Goal: Information Seeking & Learning: Learn about a topic

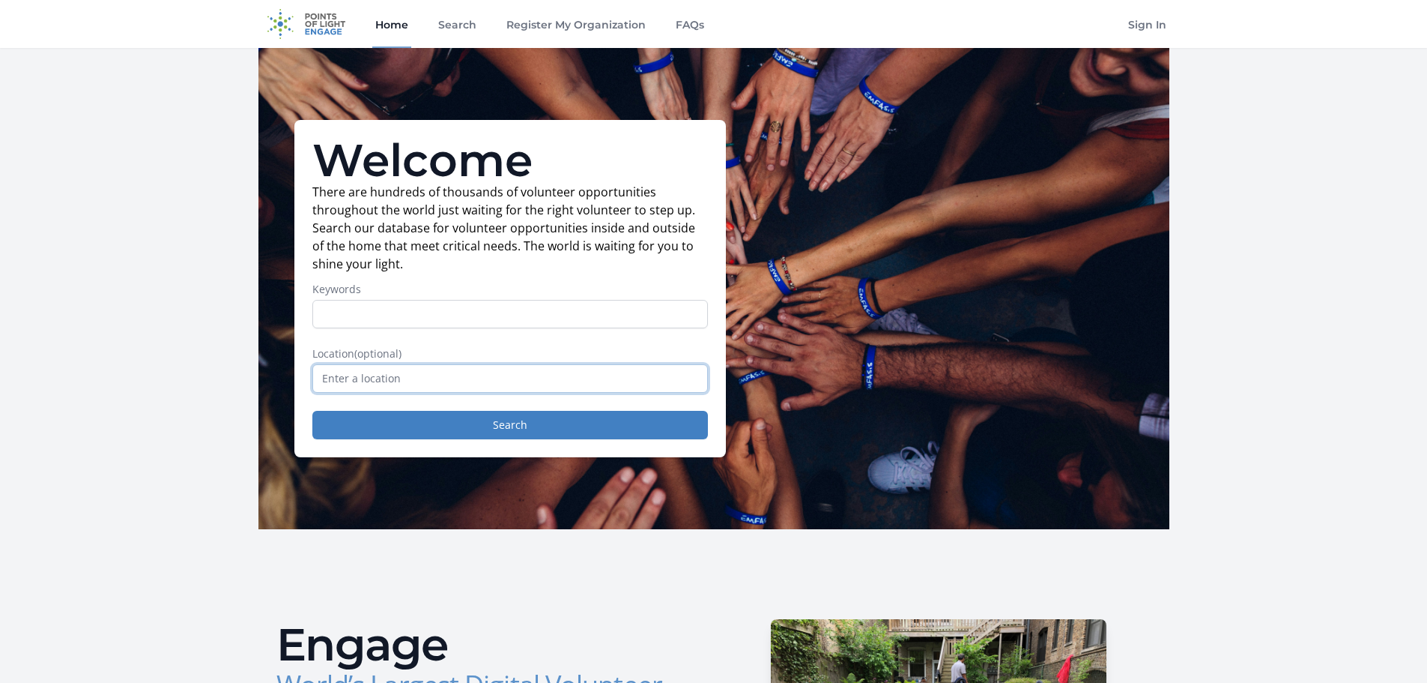
click at [434, 384] on input "text" at bounding box center [510, 378] width 396 height 28
click at [526, 431] on button "Search" at bounding box center [510, 425] width 396 height 28
drag, startPoint x: 363, startPoint y: 377, endPoint x: 184, endPoint y: 371, distance: 179.9
click at [504, 428] on button "Search" at bounding box center [510, 425] width 396 height 28
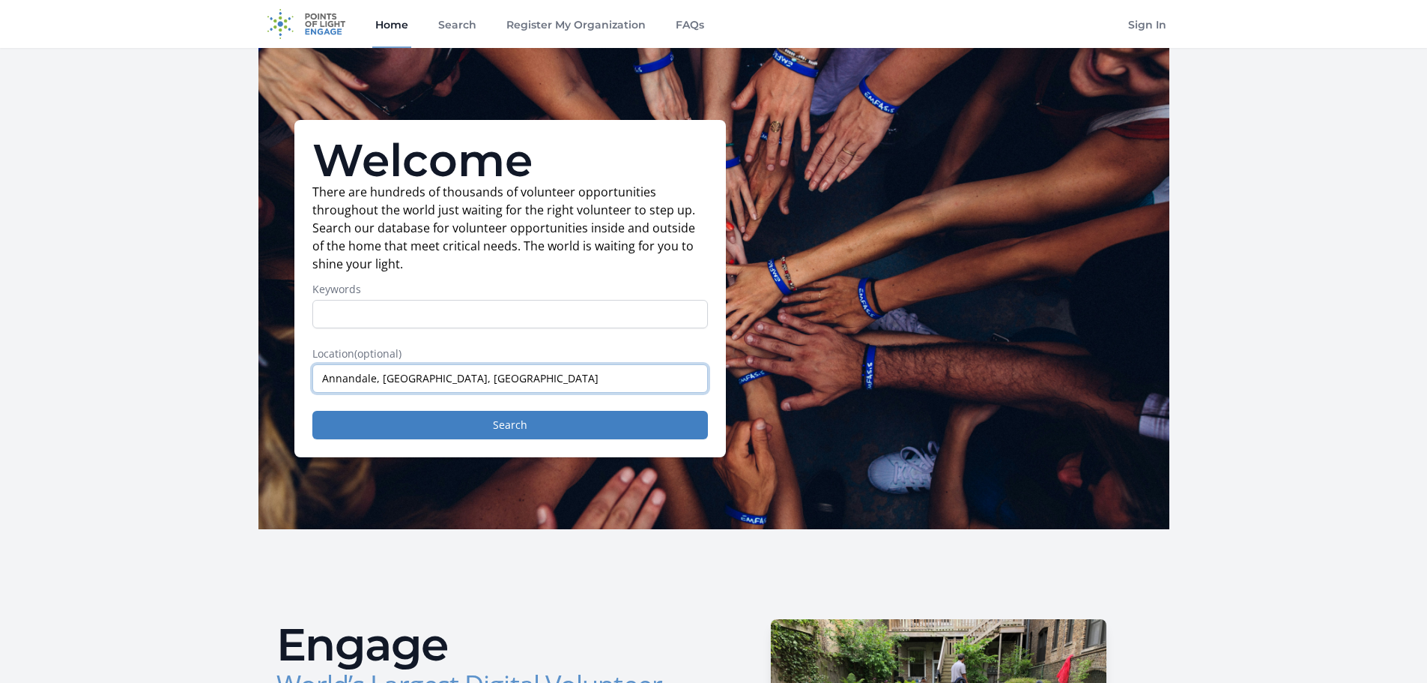
click at [374, 375] on input "Annandale, [GEOGRAPHIC_DATA], [GEOGRAPHIC_DATA]" at bounding box center [510, 378] width 396 height 28
drag, startPoint x: 375, startPoint y: 379, endPoint x: 255, endPoint y: 369, distance: 120.3
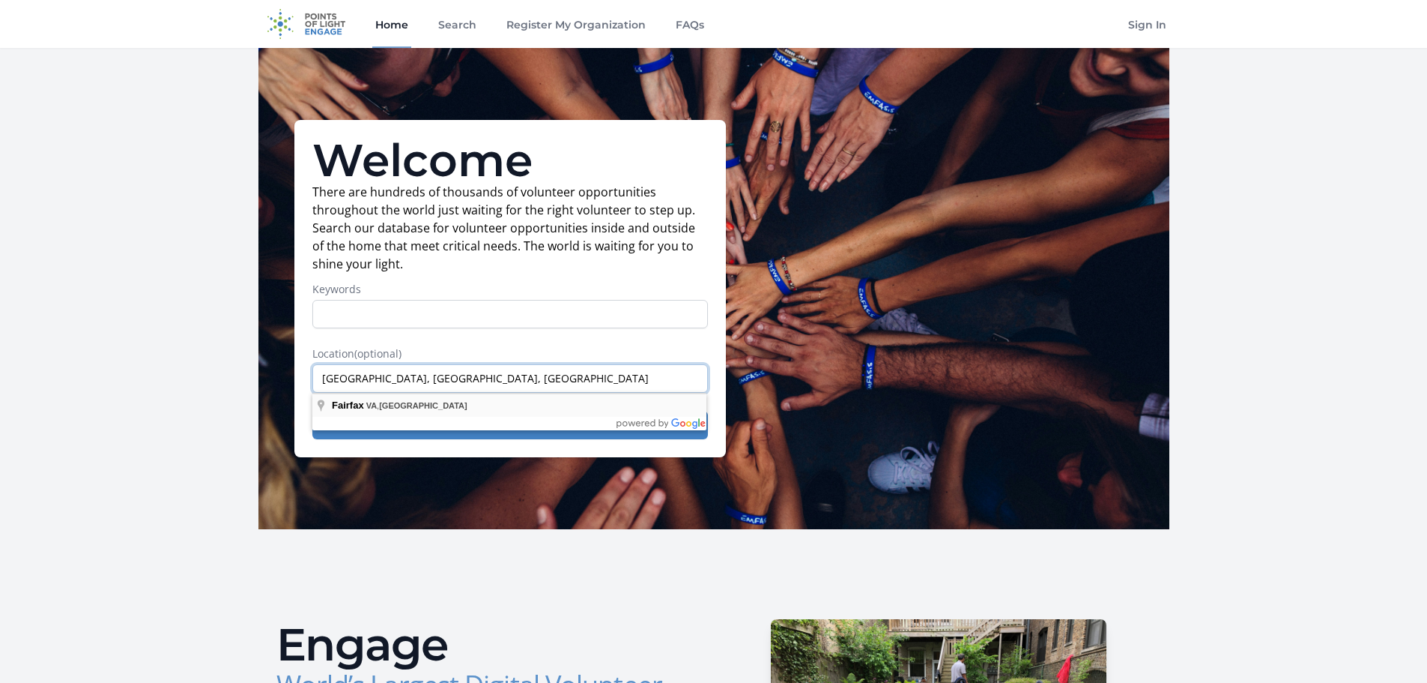
type input "Fairfax, VA, USA"
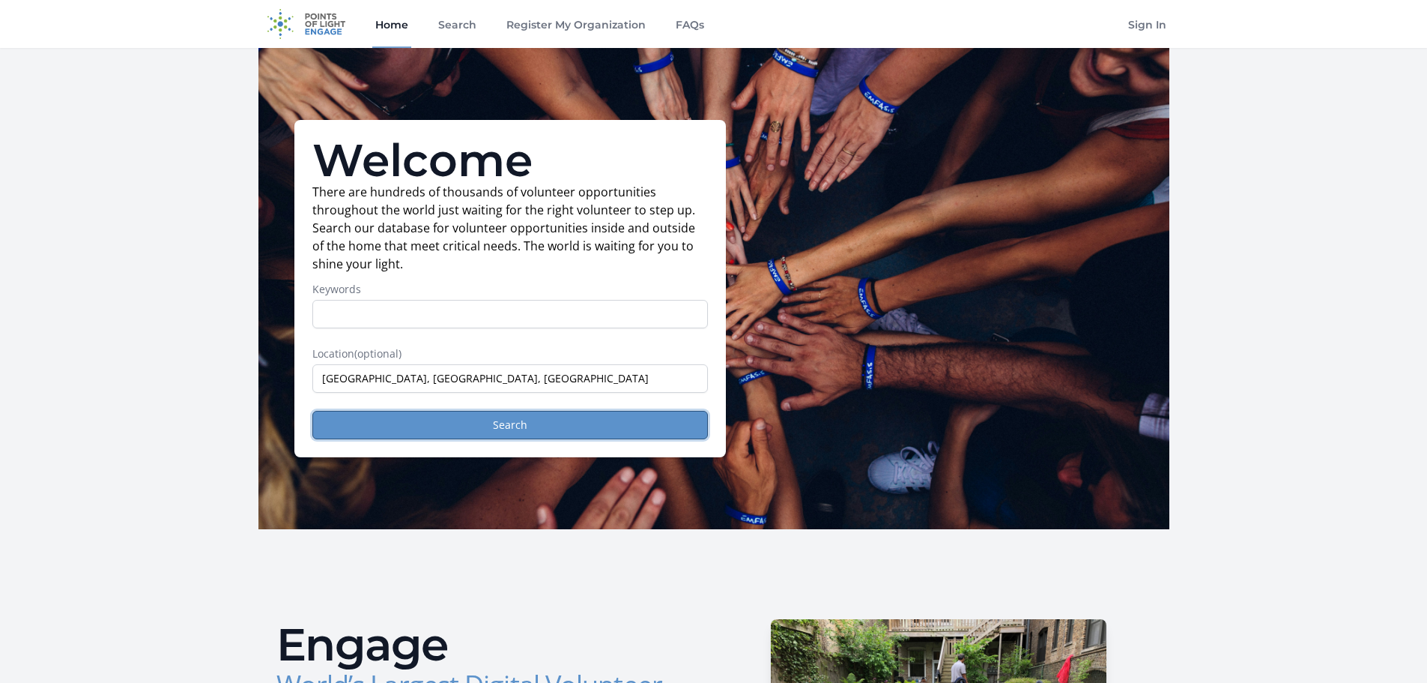
click at [516, 428] on button "Search" at bounding box center [510, 425] width 396 height 28
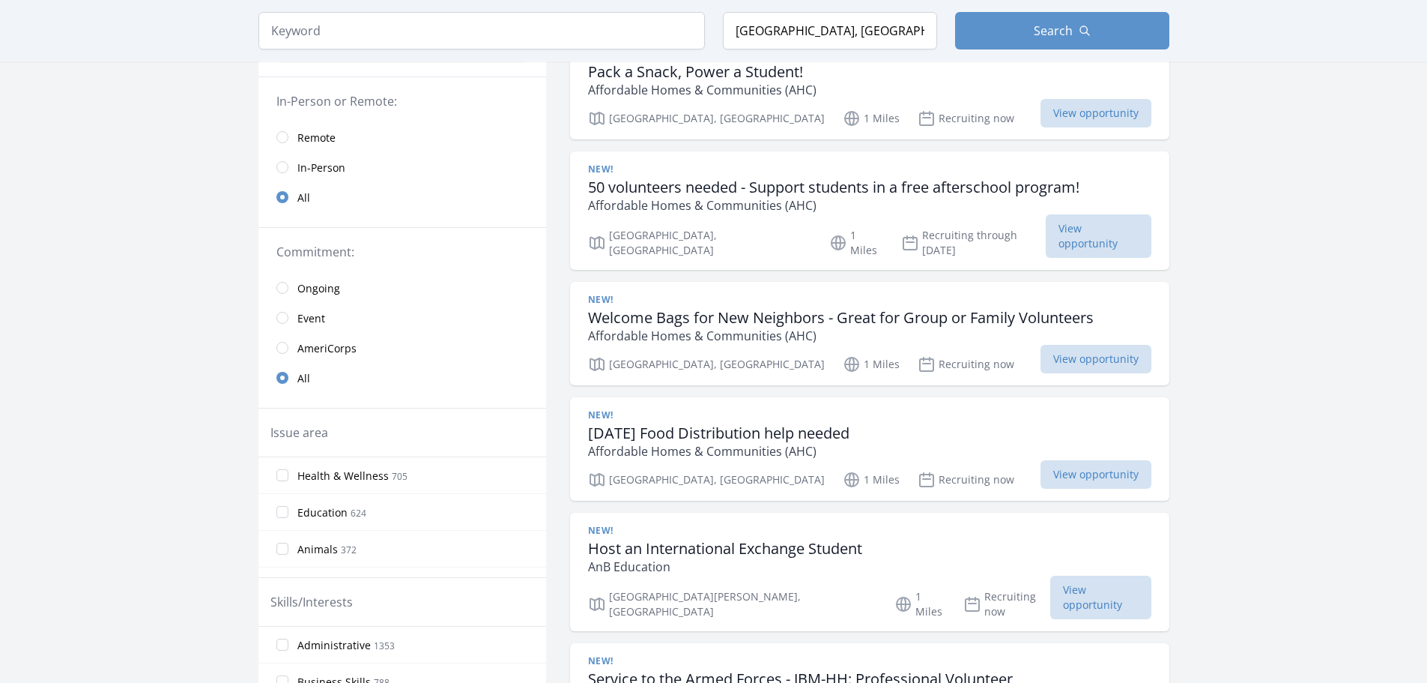
scroll to position [150, 0]
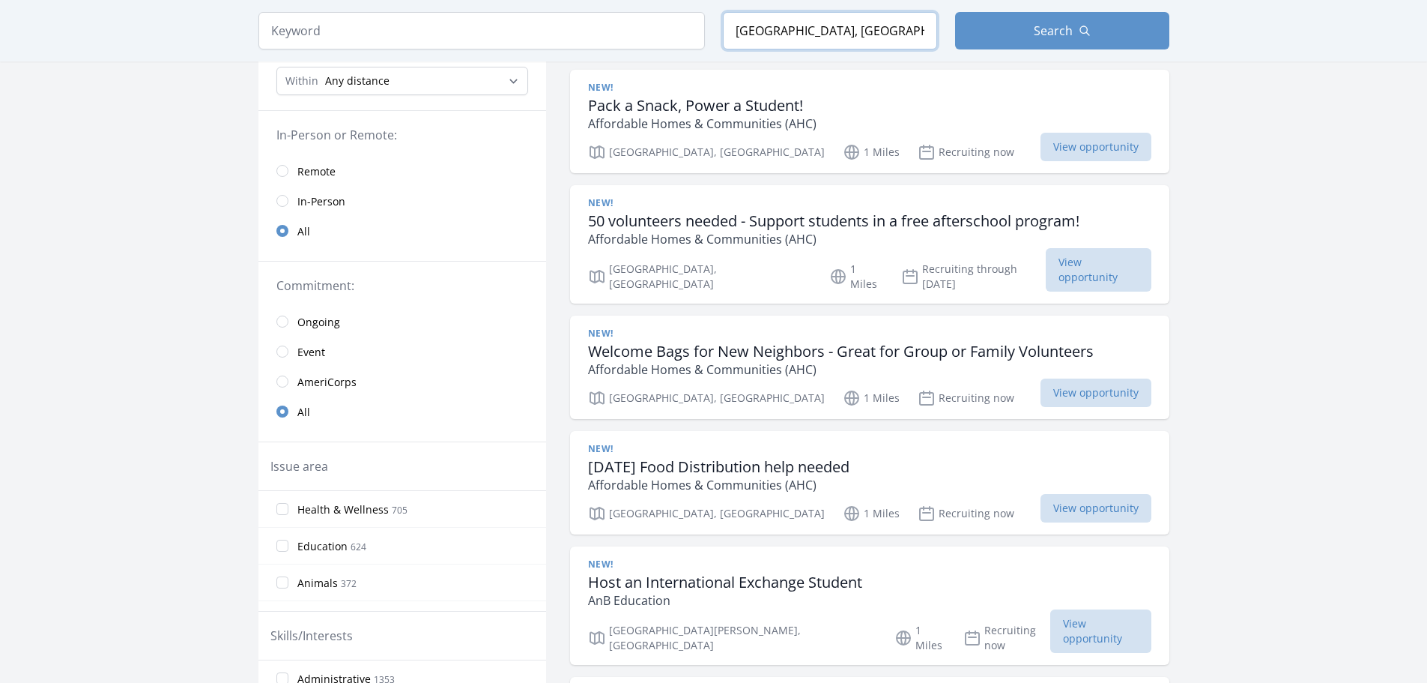
click at [785, 36] on input "[GEOGRAPHIC_DATA], [GEOGRAPHIC_DATA], [GEOGRAPHIC_DATA]" at bounding box center [830, 30] width 214 height 37
drag, startPoint x: 1042, startPoint y: 36, endPoint x: 1041, endPoint y: 44, distance: 8.4
click at [1042, 35] on span "Search" at bounding box center [1053, 31] width 39 height 18
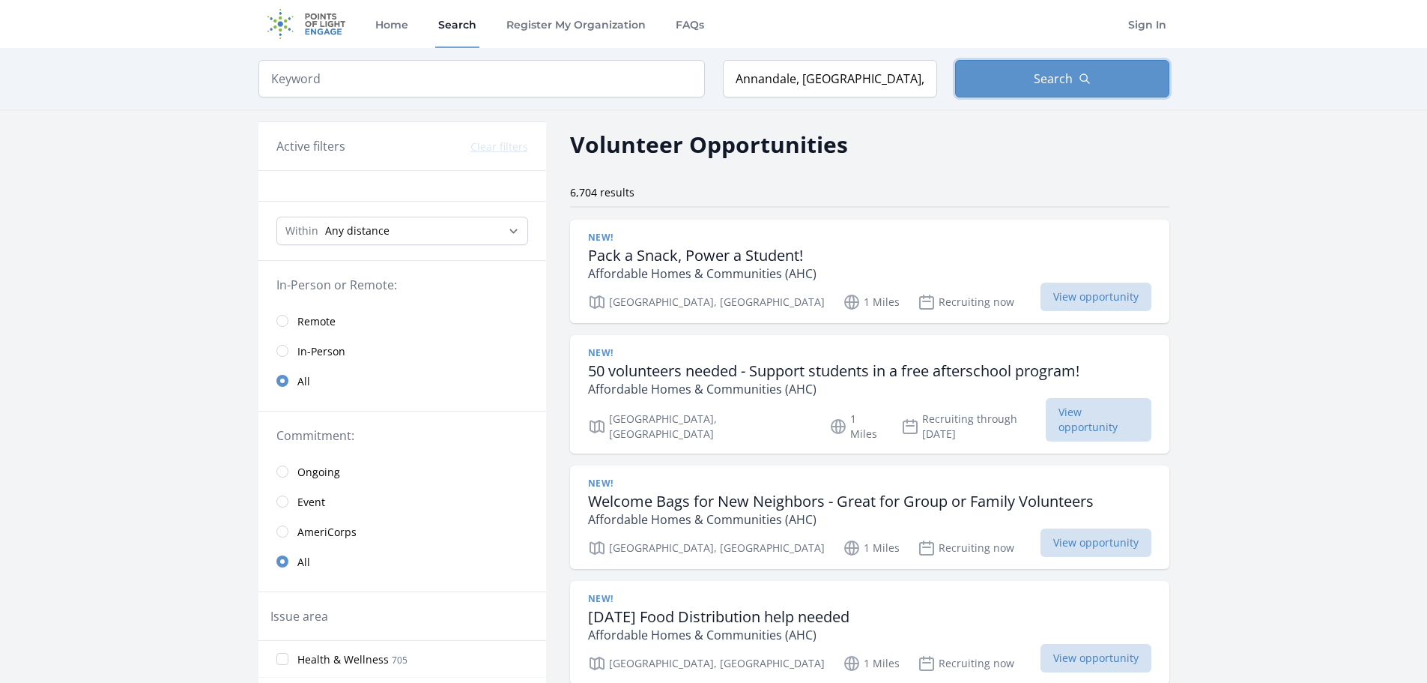
type input "[GEOGRAPHIC_DATA], [GEOGRAPHIC_DATA], [GEOGRAPHIC_DATA]"
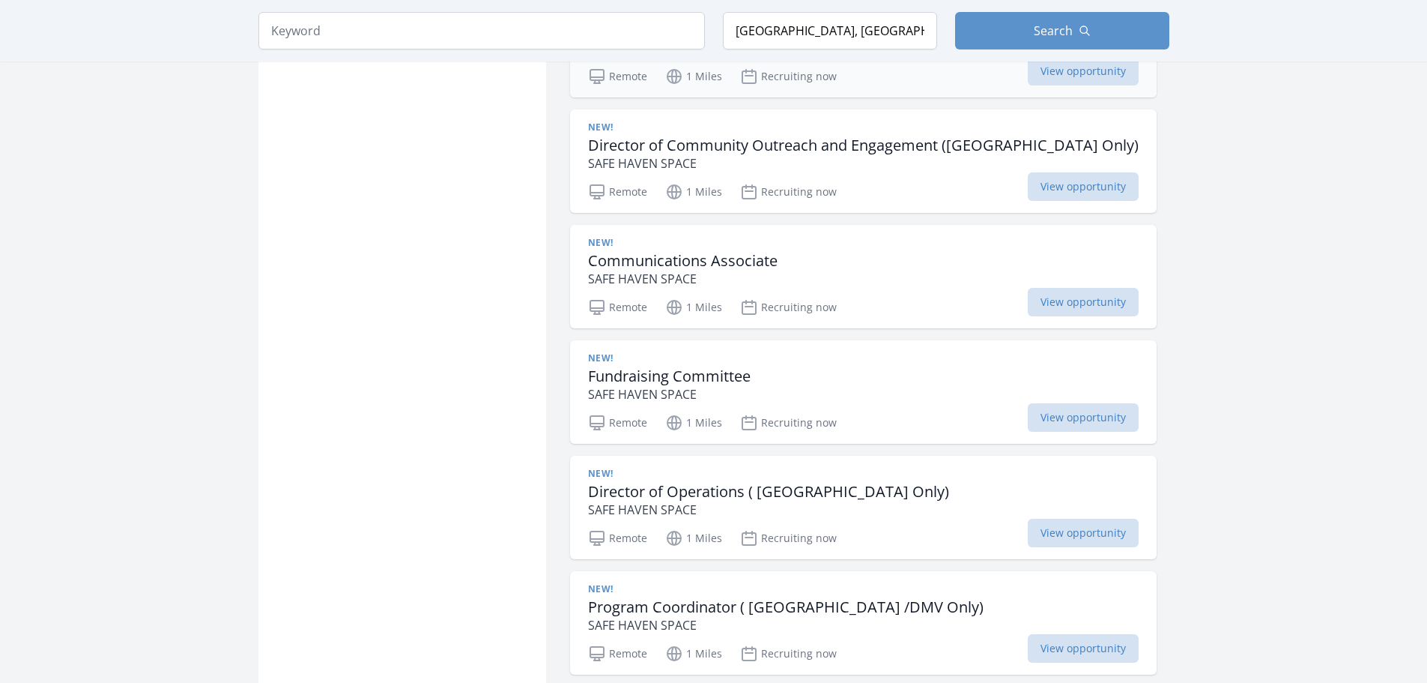
scroll to position [1349, 0]
